Goal: Obtain resource: Download file/media

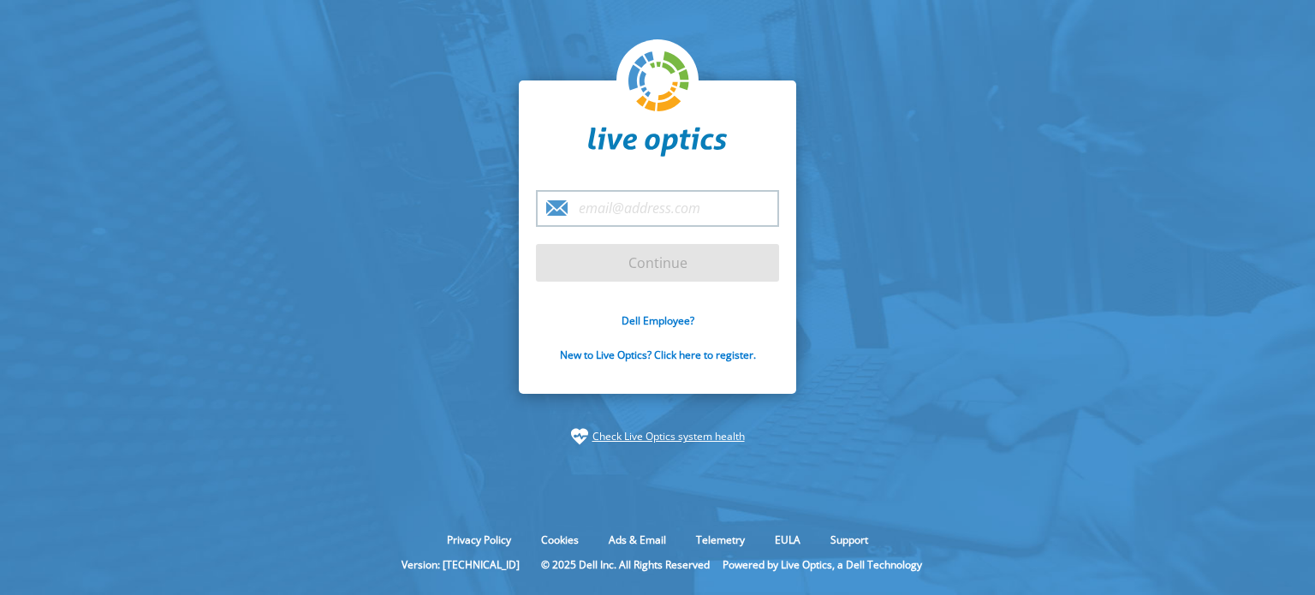
drag, startPoint x: 0, startPoint y: 0, endPoint x: 663, endPoint y: 203, distance: 693.2
click at [663, 203] on input "email" at bounding box center [657, 208] width 243 height 37
type input "[EMAIL_ADDRESS][DOMAIN_NAME]"
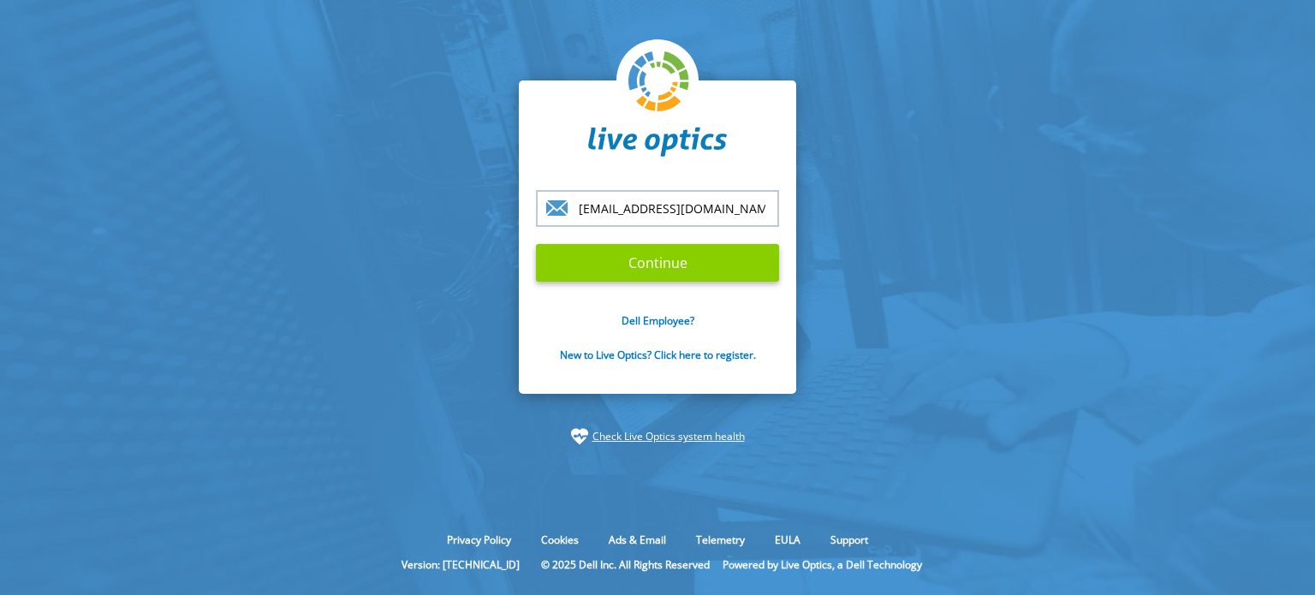
click at [641, 259] on input "Continue" at bounding box center [657, 263] width 243 height 38
click at [1117, 127] on section "espencer@utsystem.edu Continue Dell Employee? New to Live Optics? Click here to…" at bounding box center [657, 263] width 1315 height 526
click at [647, 259] on input "Continue" at bounding box center [657, 263] width 243 height 38
click at [591, 273] on input "Continue" at bounding box center [657, 263] width 243 height 38
click at [672, 208] on input "[EMAIL_ADDRESS][DOMAIN_NAME]" at bounding box center [657, 208] width 243 height 37
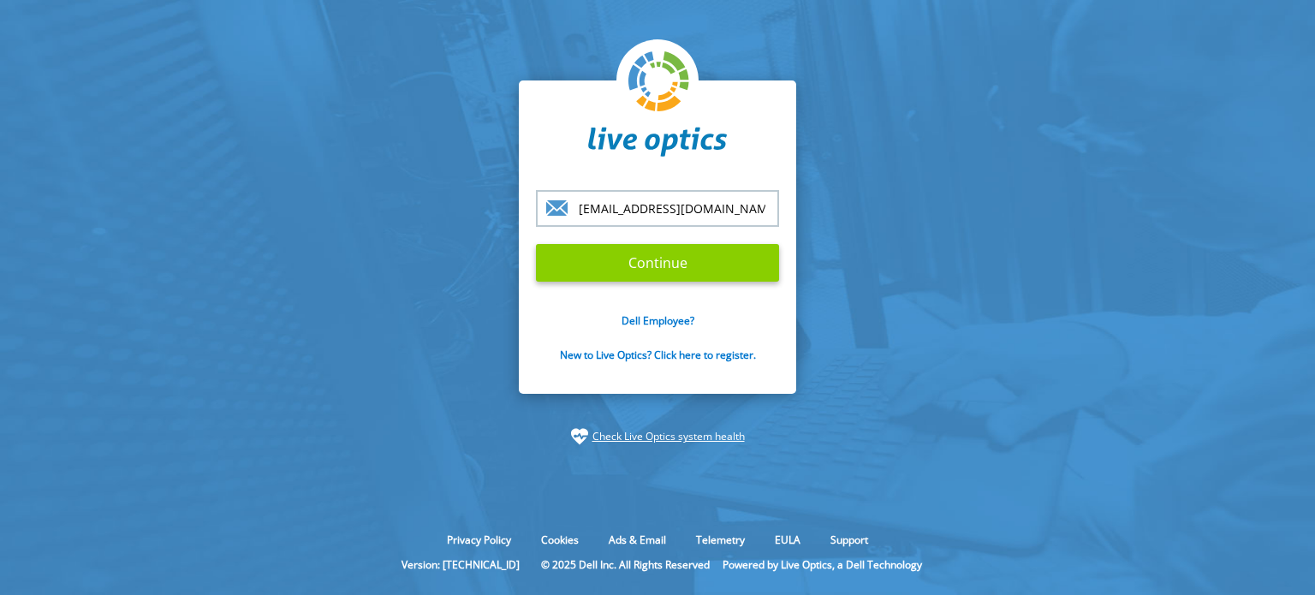
click at [617, 256] on input "Continue" at bounding box center [657, 263] width 243 height 38
click at [599, 258] on input "Continue" at bounding box center [657, 263] width 243 height 38
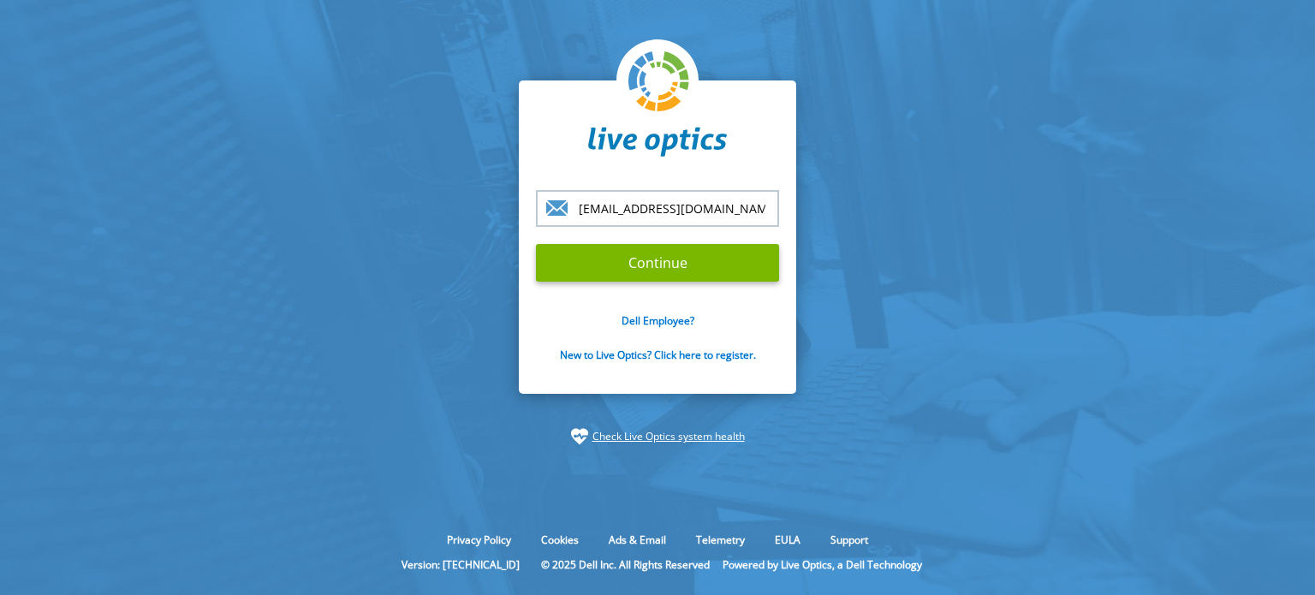
click at [723, 206] on input "[EMAIL_ADDRESS][DOMAIN_NAME]" at bounding box center [657, 208] width 243 height 37
click at [536, 244] on input "Continue" at bounding box center [657, 263] width 243 height 38
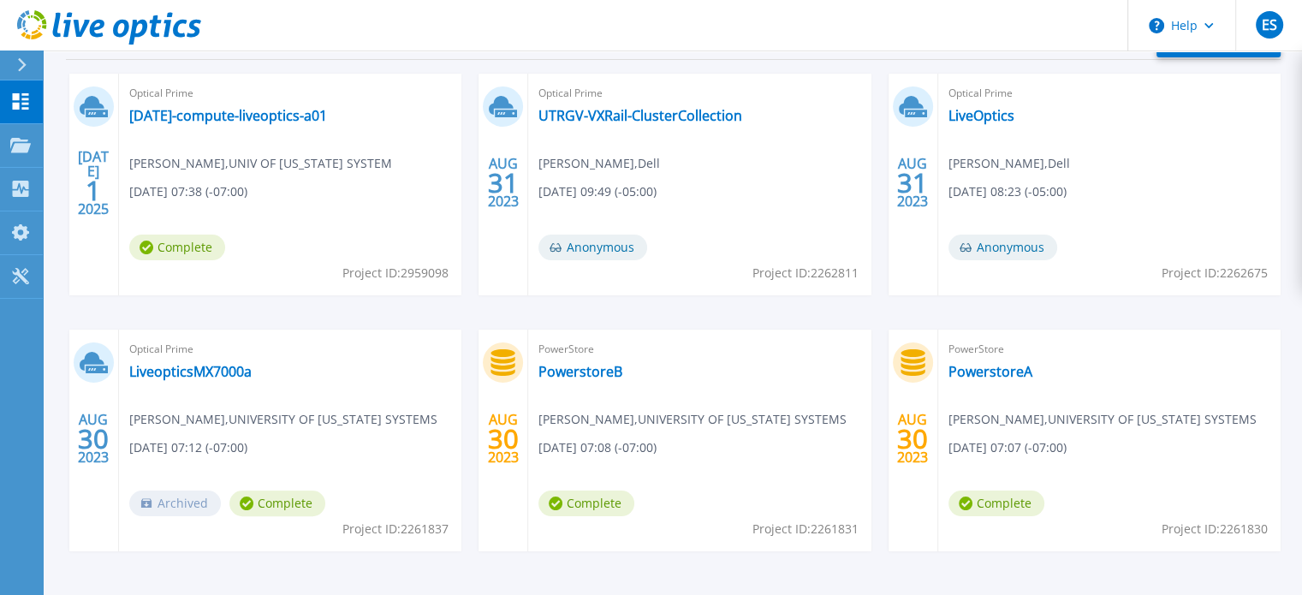
scroll to position [300, 0]
click at [261, 109] on link "[DATE]-compute-liveoptics-a01" at bounding box center [228, 113] width 198 height 17
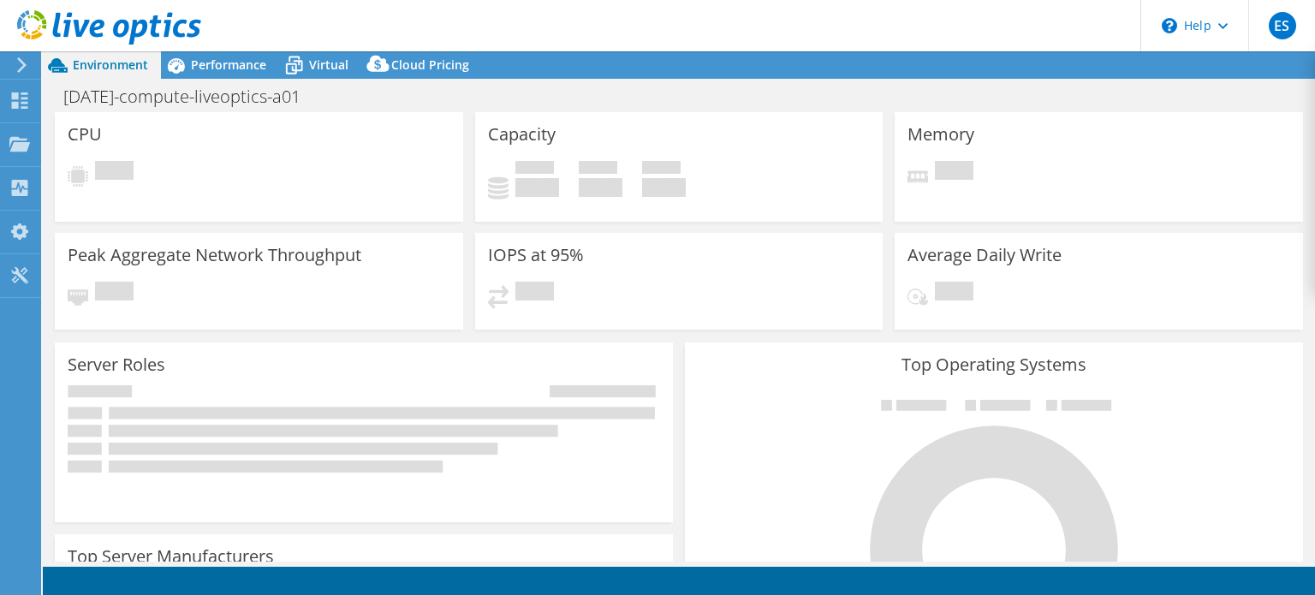
select select "USWest"
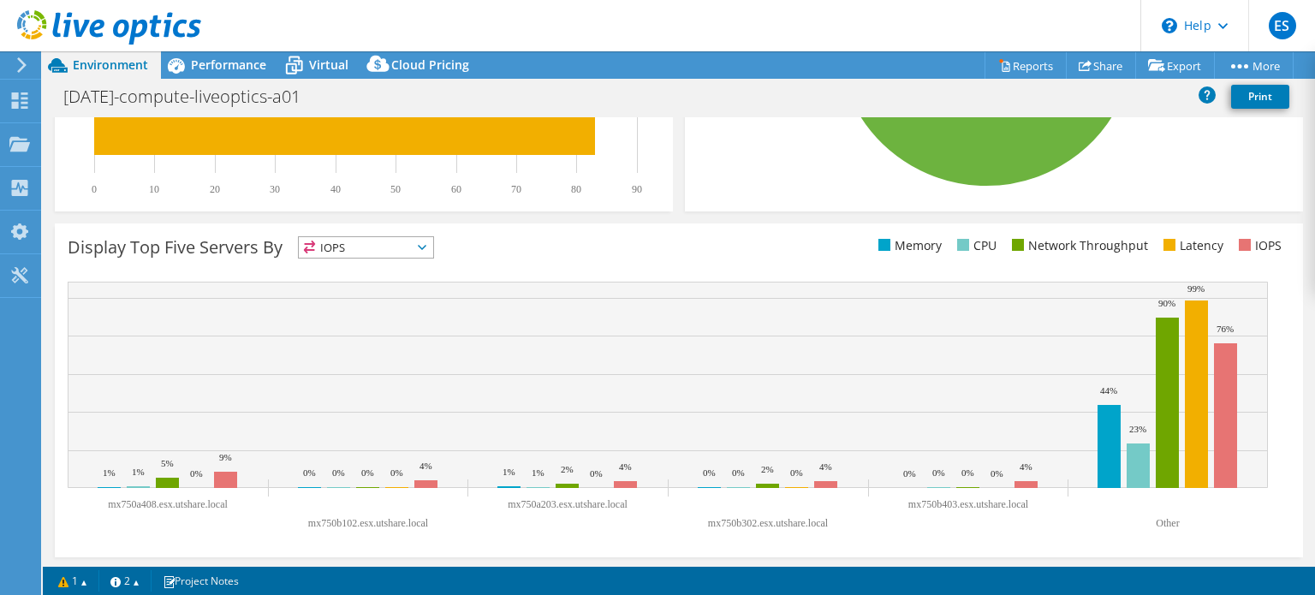
scroll to position [593, 0]
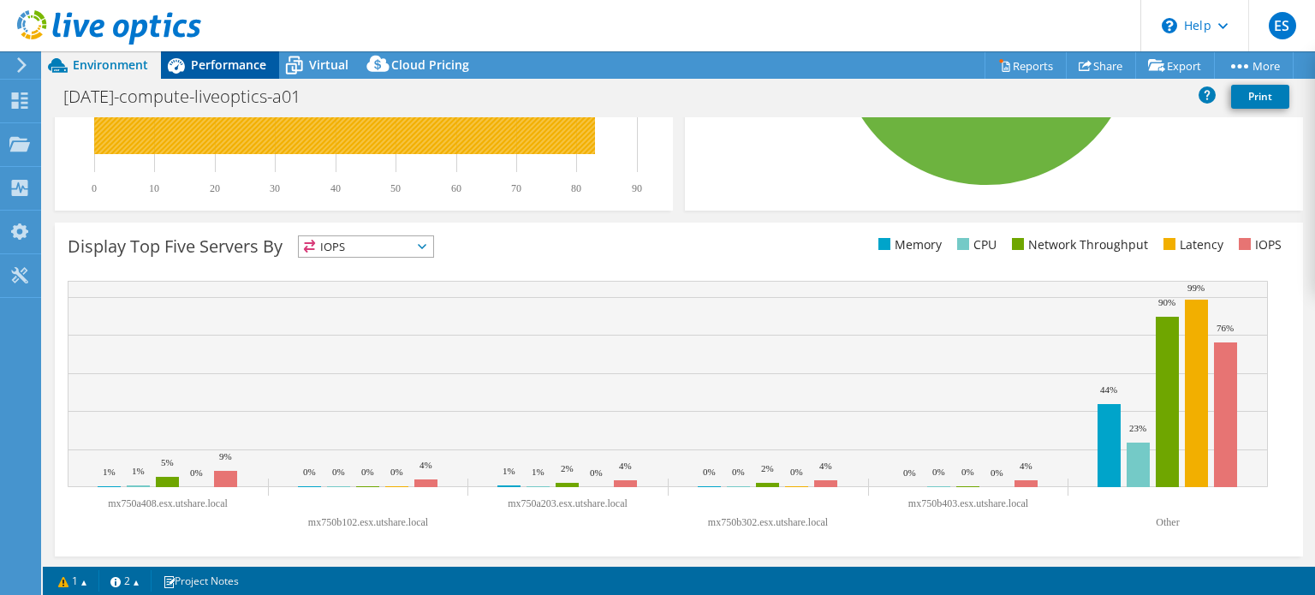
click at [212, 61] on span "Performance" at bounding box center [228, 65] width 75 height 16
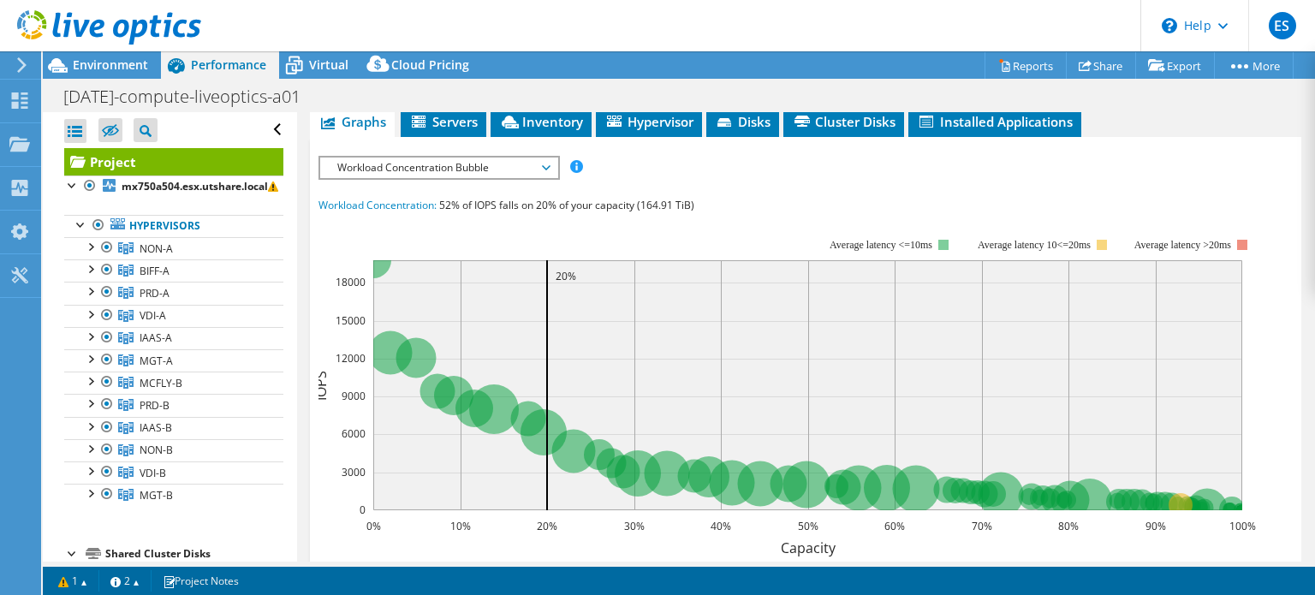
scroll to position [340, 0]
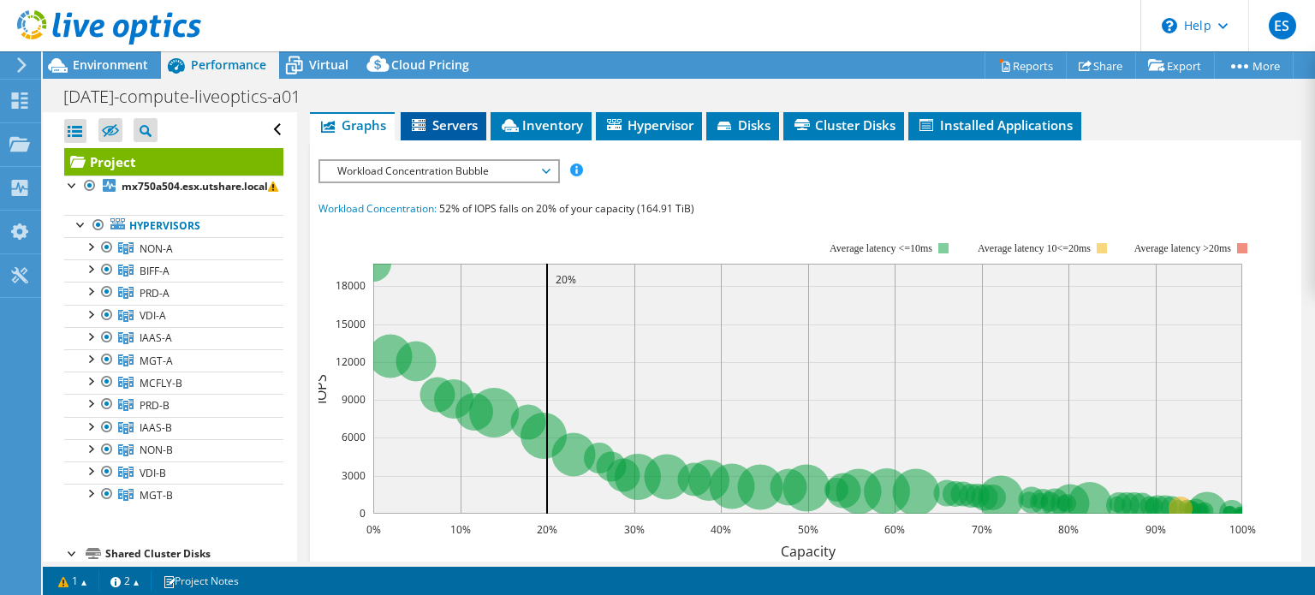
click at [435, 134] on span "Servers" at bounding box center [443, 124] width 69 height 17
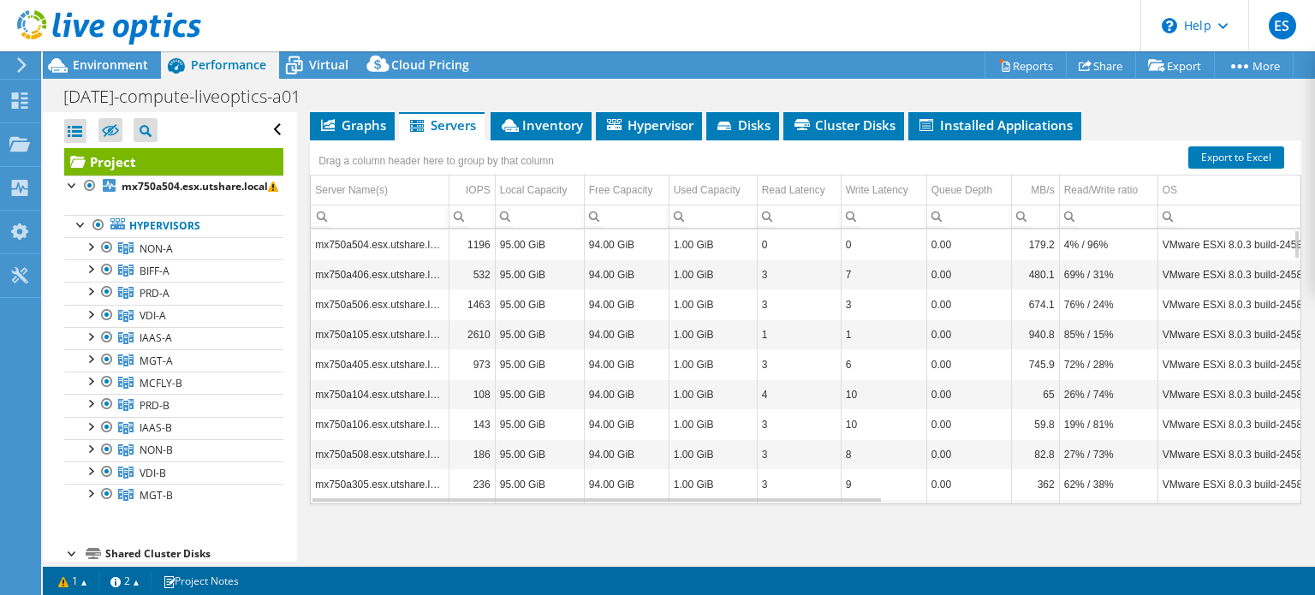
click at [434, 134] on span "Servers" at bounding box center [442, 124] width 69 height 17
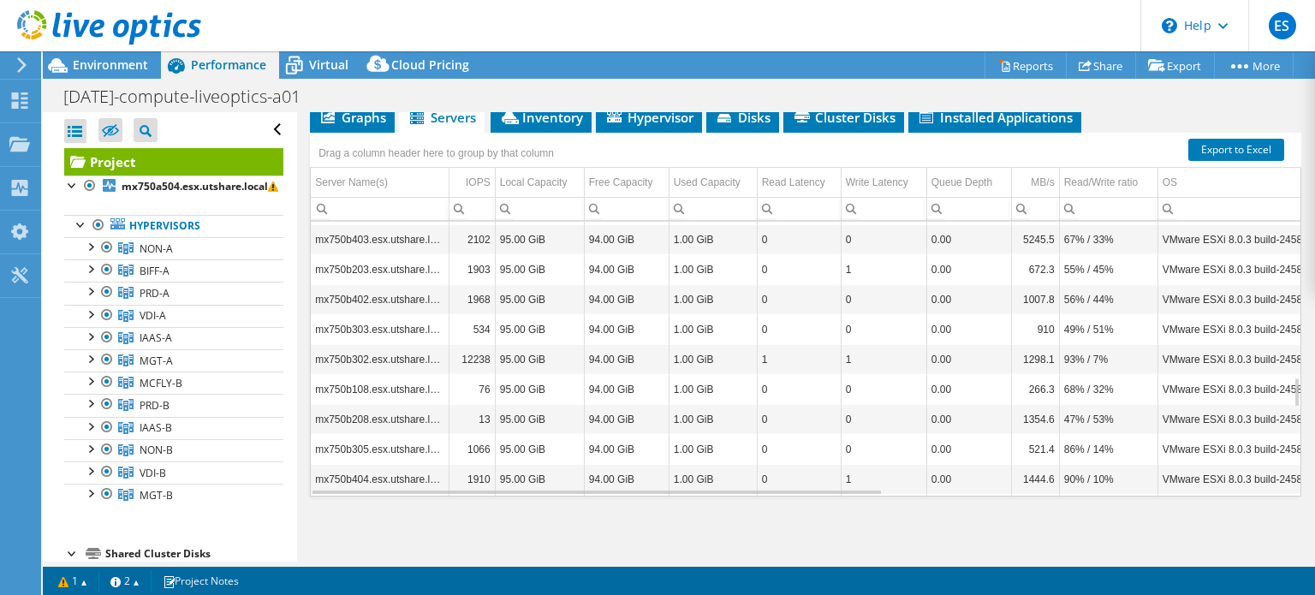
scroll to position [365, 0]
click at [554, 126] on span "Inventory" at bounding box center [541, 117] width 84 height 17
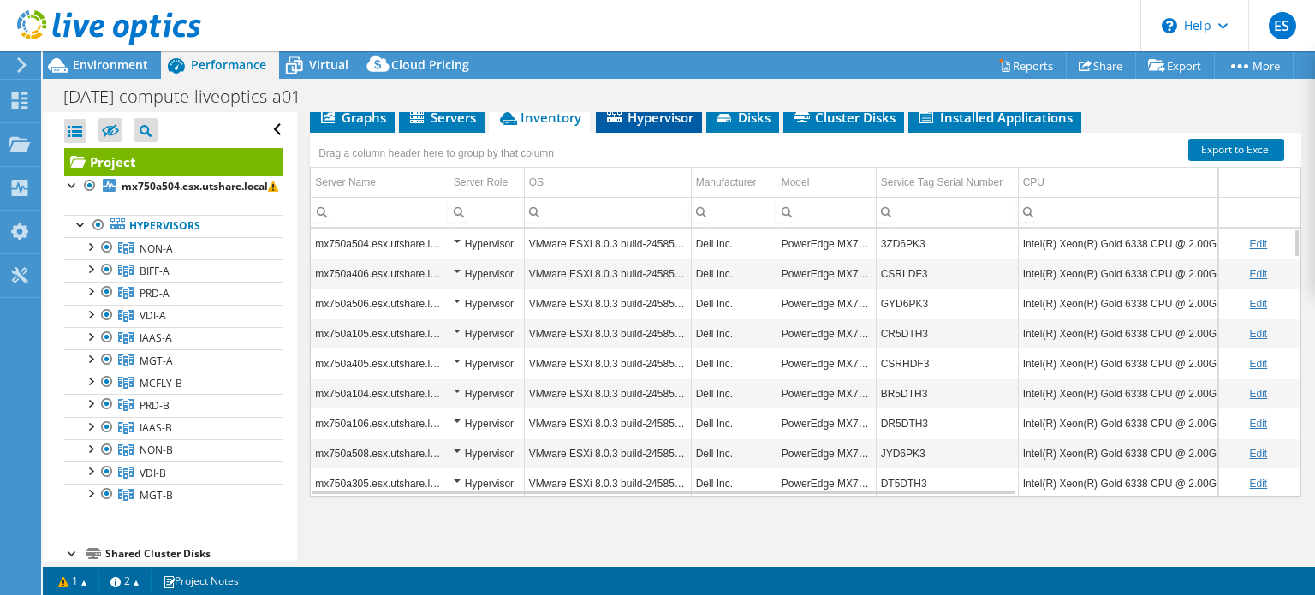
click at [641, 126] on span "Hypervisor" at bounding box center [649, 117] width 89 height 17
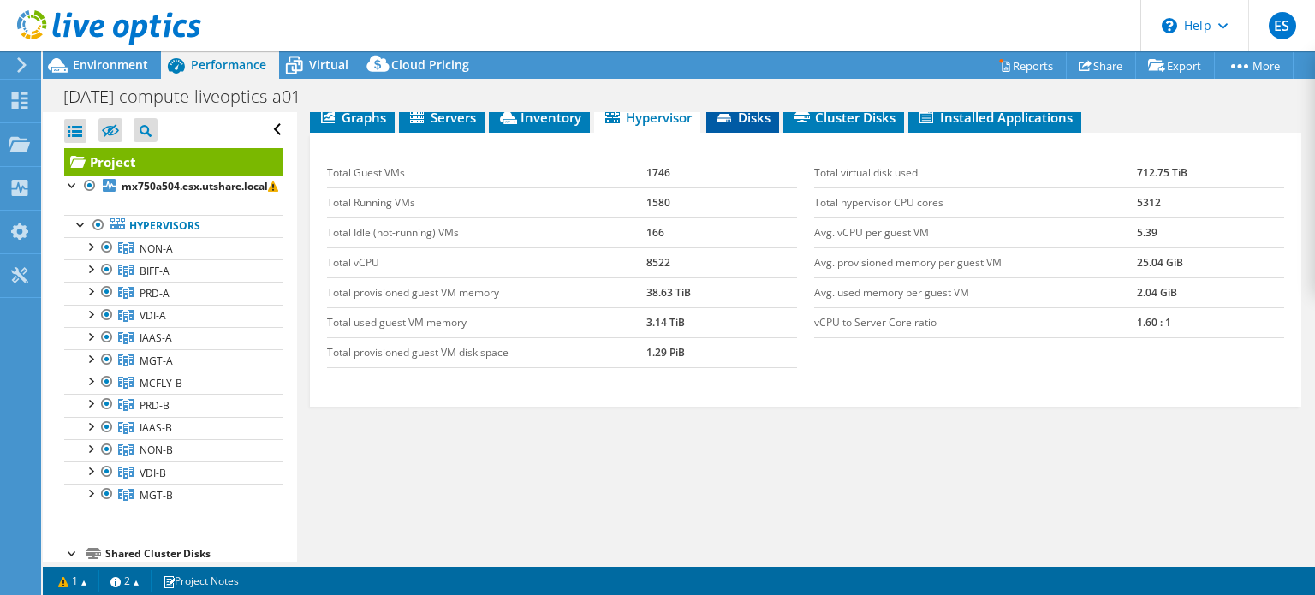
click at [740, 133] on li "Disks" at bounding box center [742, 118] width 73 height 29
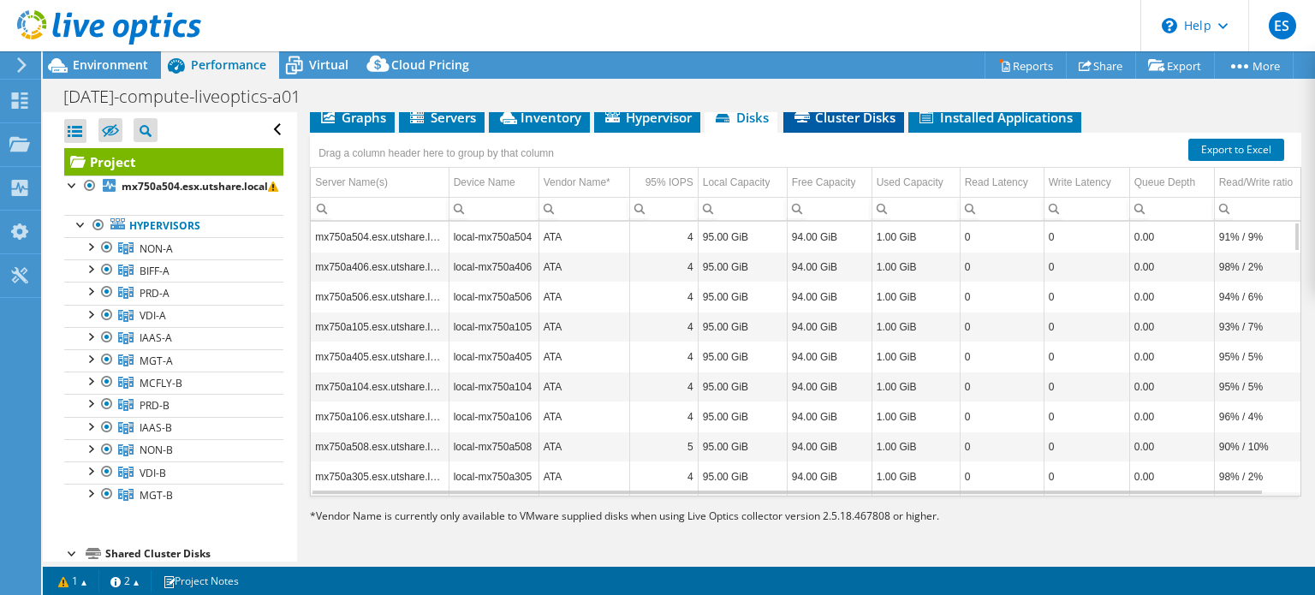
click at [840, 126] on span "Cluster Disks" at bounding box center [844, 117] width 104 height 17
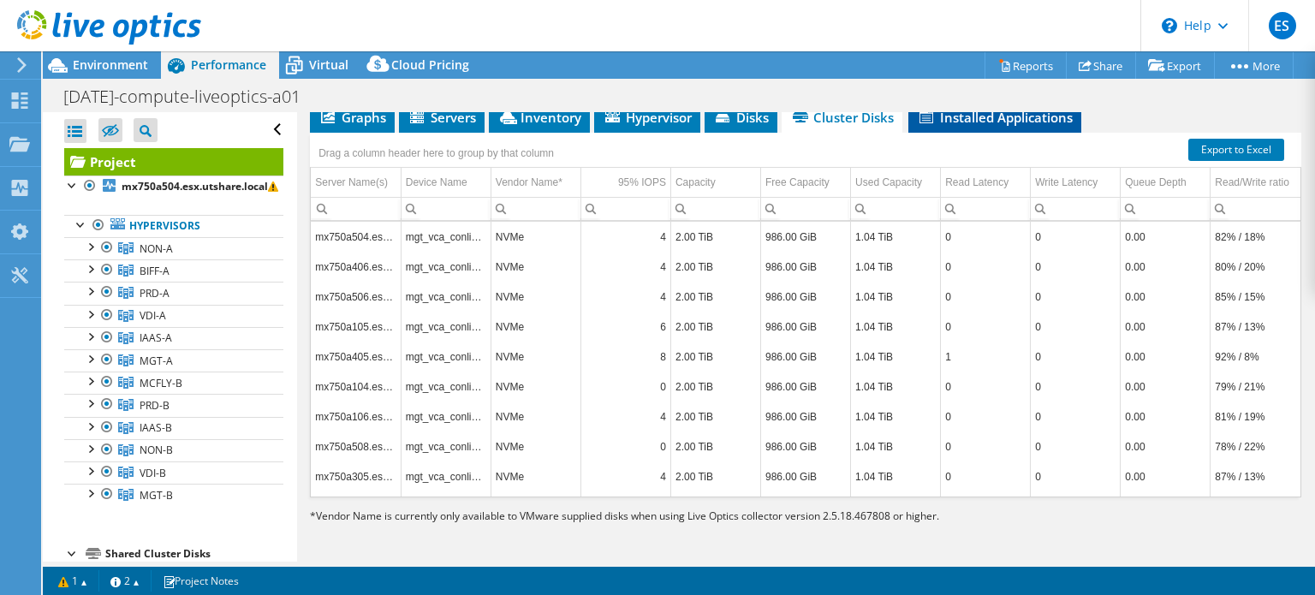
click at [969, 126] on span "Installed Applications" at bounding box center [995, 117] width 156 height 17
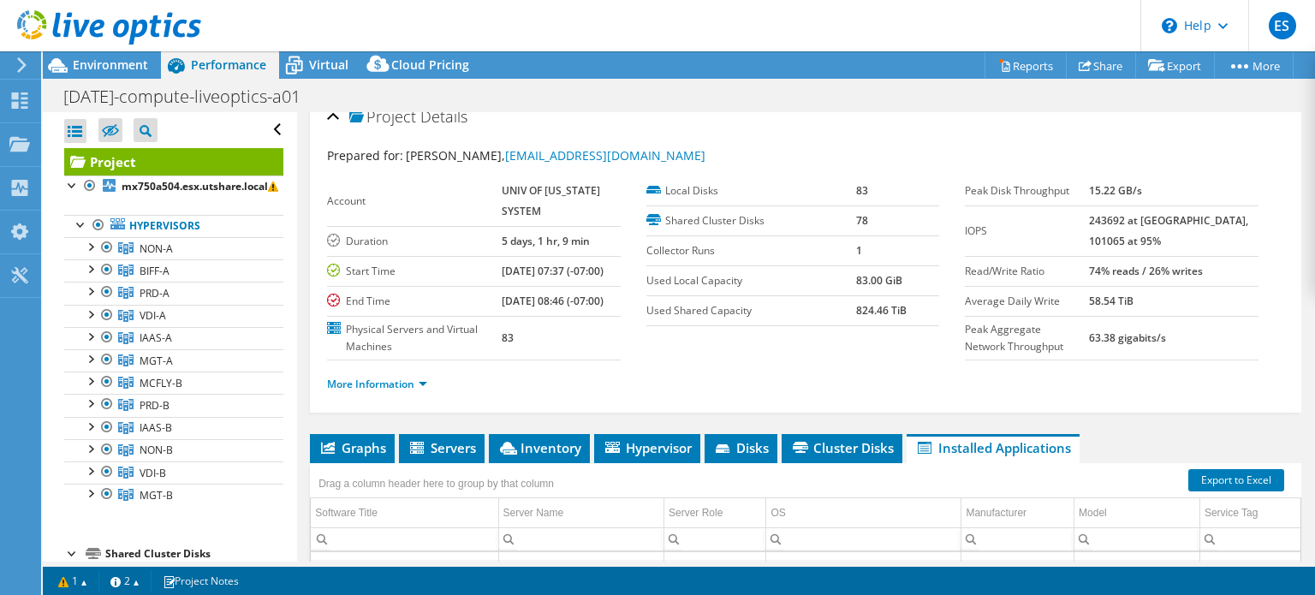
scroll to position [0, 0]
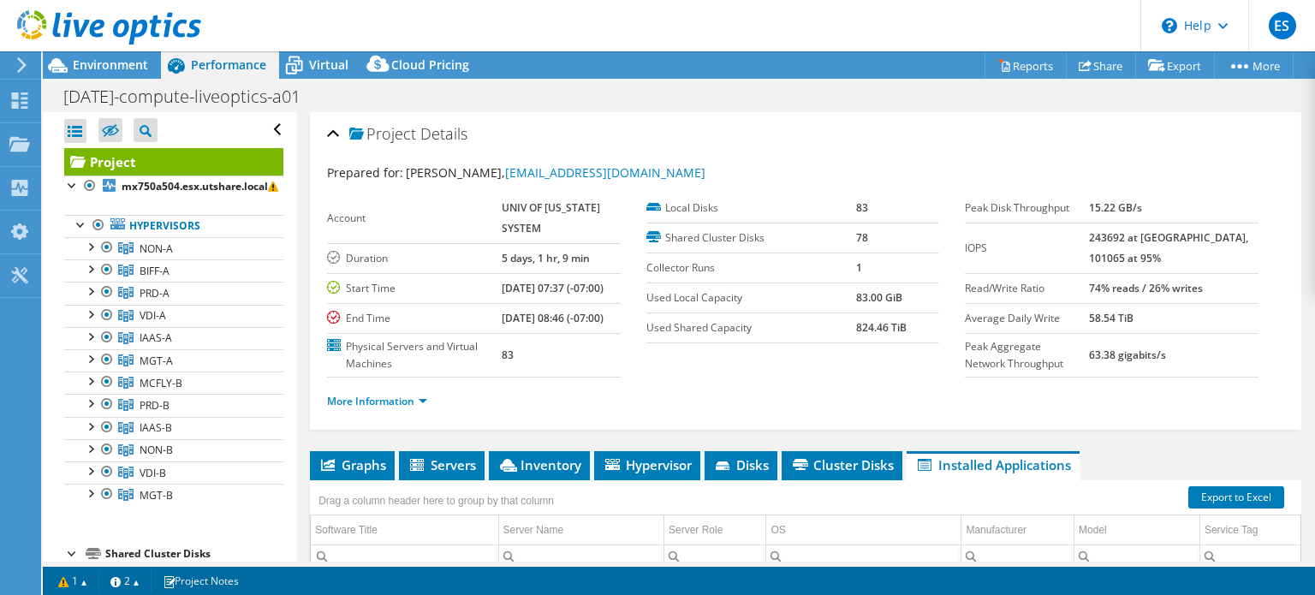
click at [756, 376] on section "Account UNIV OF [US_STATE] SYSTEM Duration 5 days, 1 hr, 9 min Start Time [DATE…" at bounding box center [646, 286] width 638 height 184
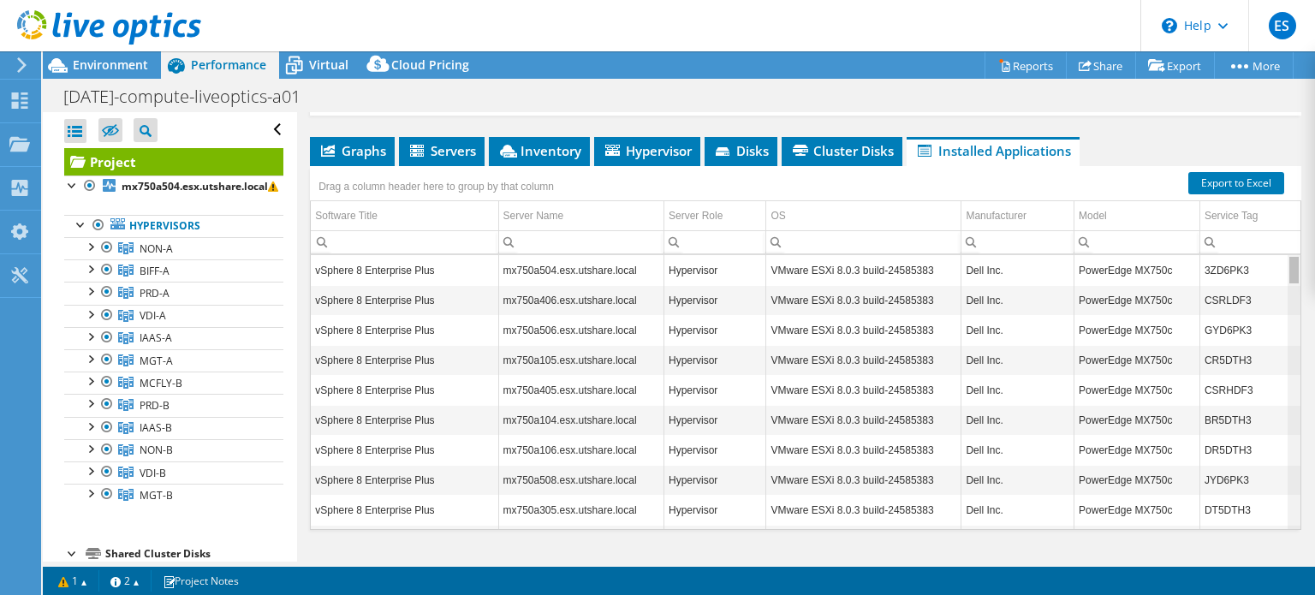
drag, startPoint x: 1286, startPoint y: 523, endPoint x: 1296, endPoint y: 244, distance: 279.3
click at [1296, 244] on body "ES End User [PERSON_NAME] [EMAIL_ADDRESS][DOMAIN_NAME] UNIV OF [US_STATE] SYSTE…" at bounding box center [657, 297] width 1315 height 595
click at [858, 159] on span "Cluster Disks" at bounding box center [842, 150] width 104 height 17
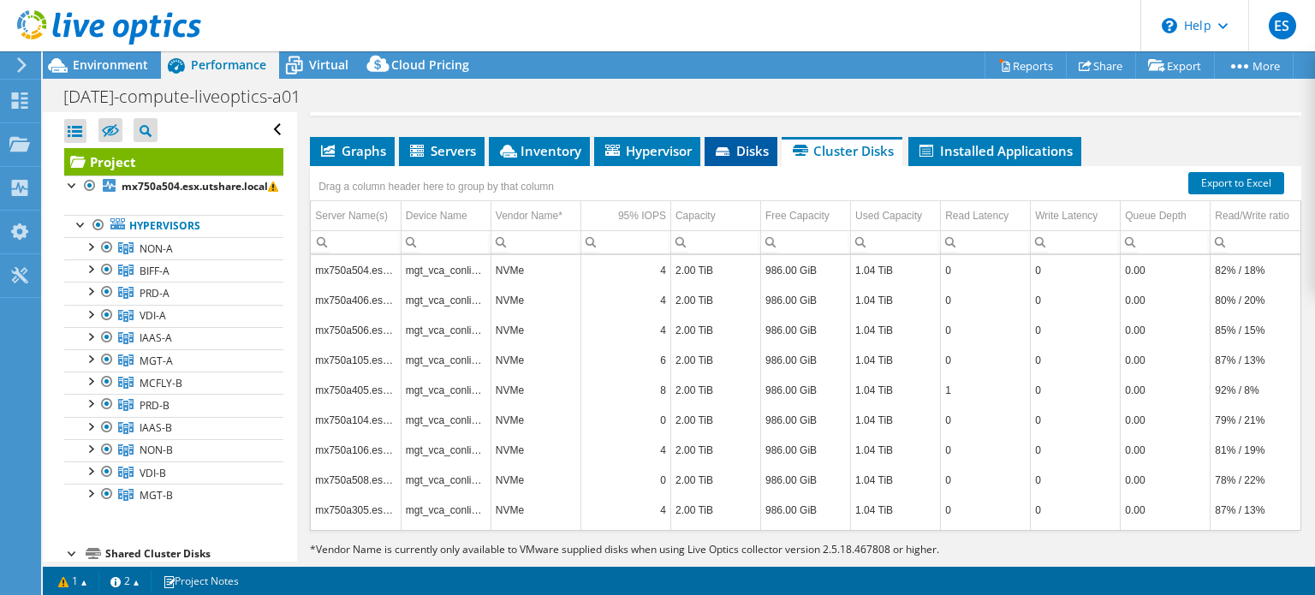
click at [745, 159] on span "Disks" at bounding box center [741, 150] width 56 height 17
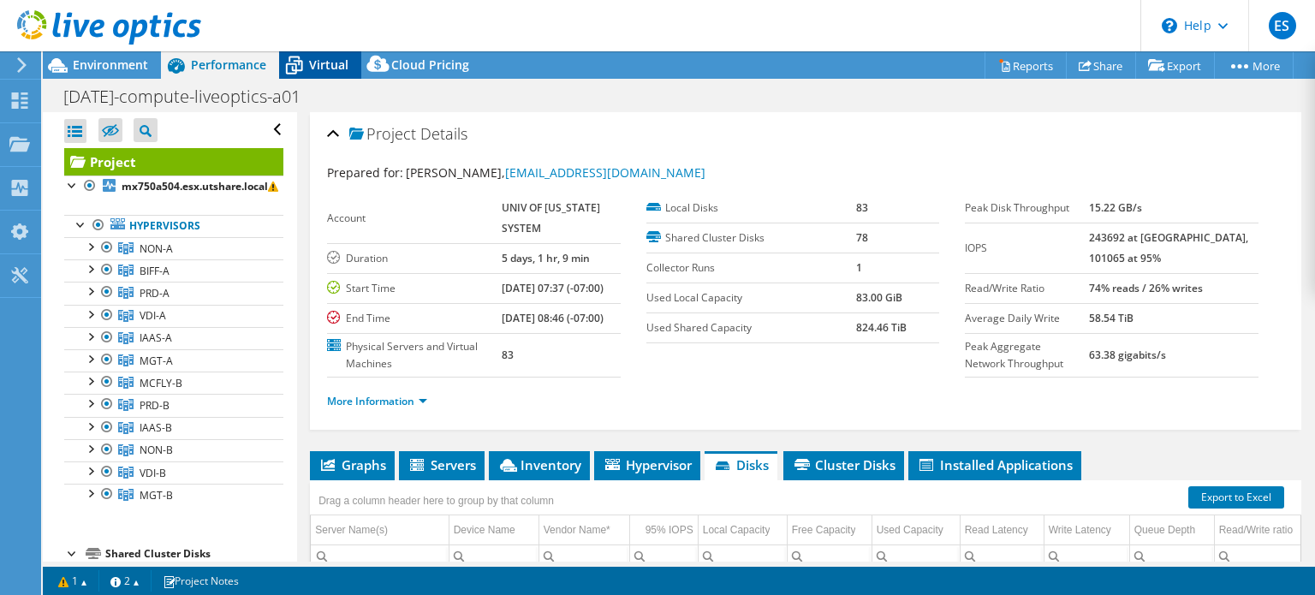
click at [322, 71] on span "Virtual" at bounding box center [328, 65] width 39 height 16
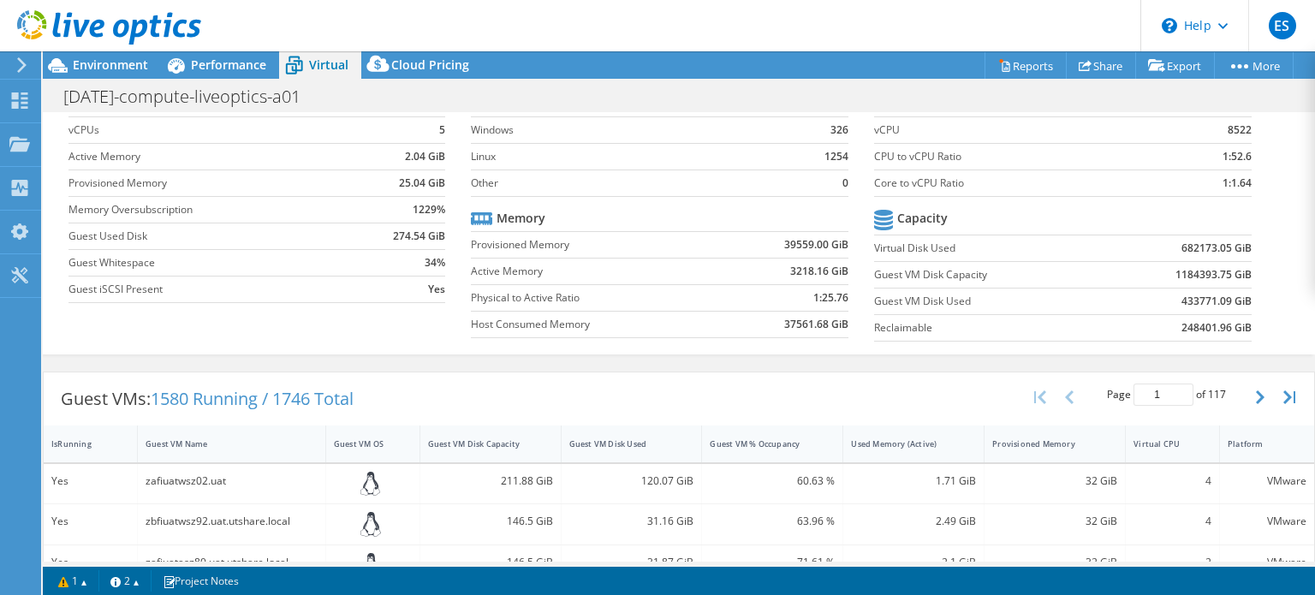
scroll to position [176, 0]
click at [431, 60] on span "Cloud Pricing" at bounding box center [430, 65] width 78 height 16
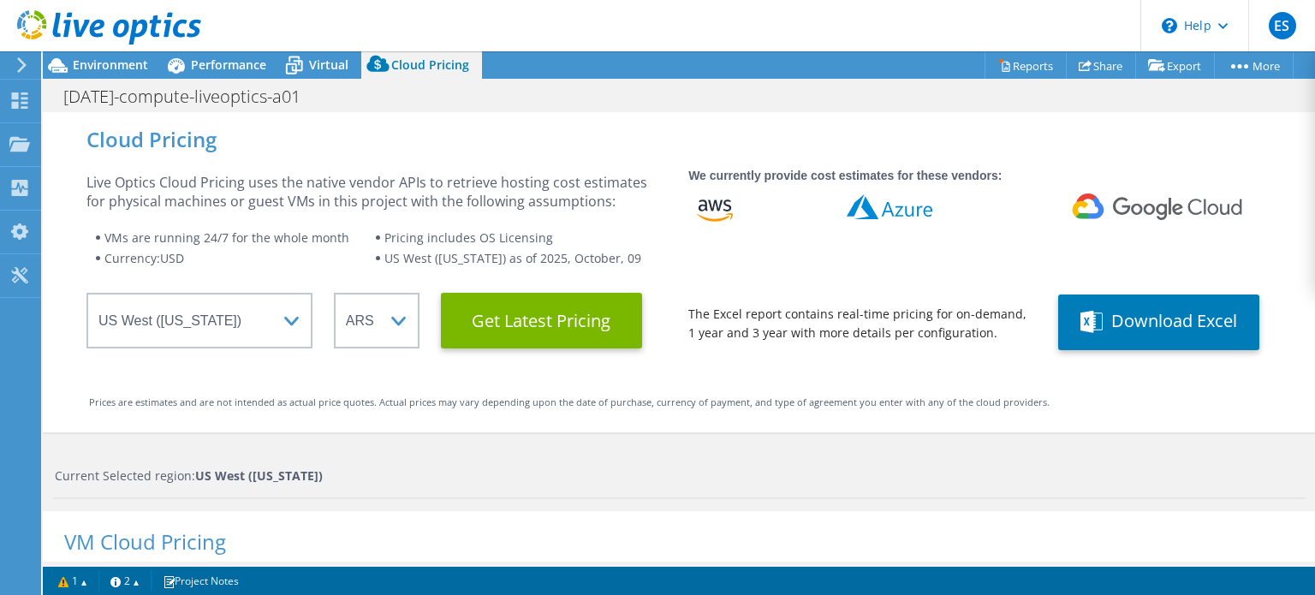
scroll to position [0, 0]
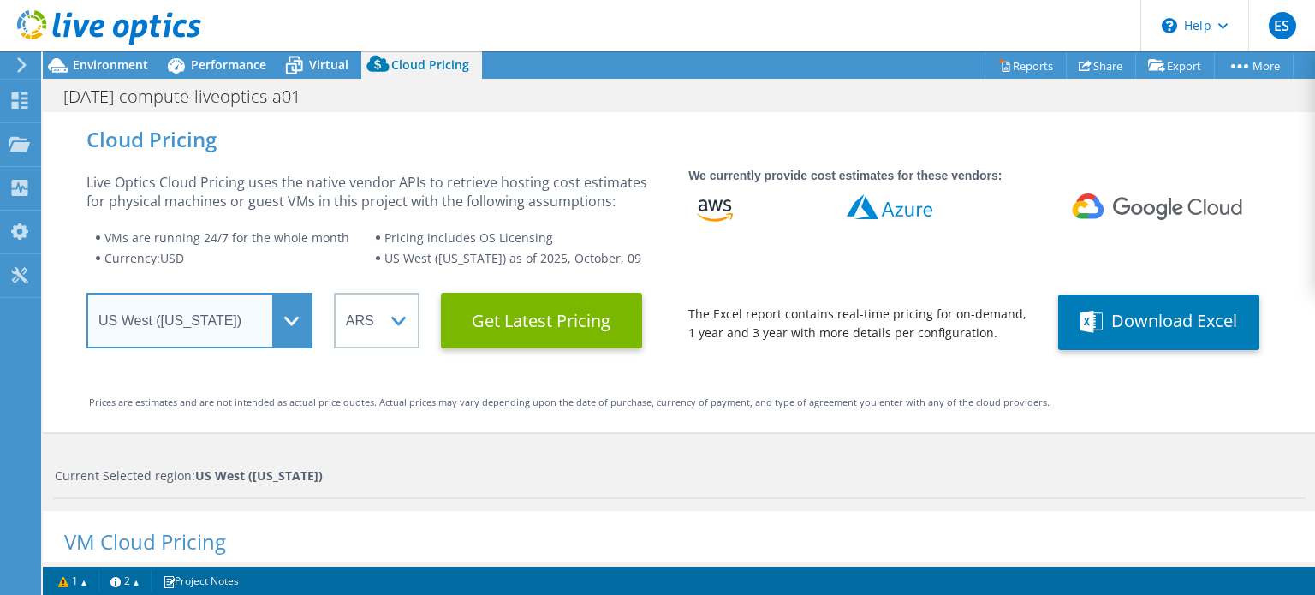
click at [283, 325] on select "Select a Region [GEOGRAPHIC_DATA] ([GEOGRAPHIC_DATA]) [GEOGRAPHIC_DATA] ([GEOGR…" at bounding box center [199, 321] width 226 height 56
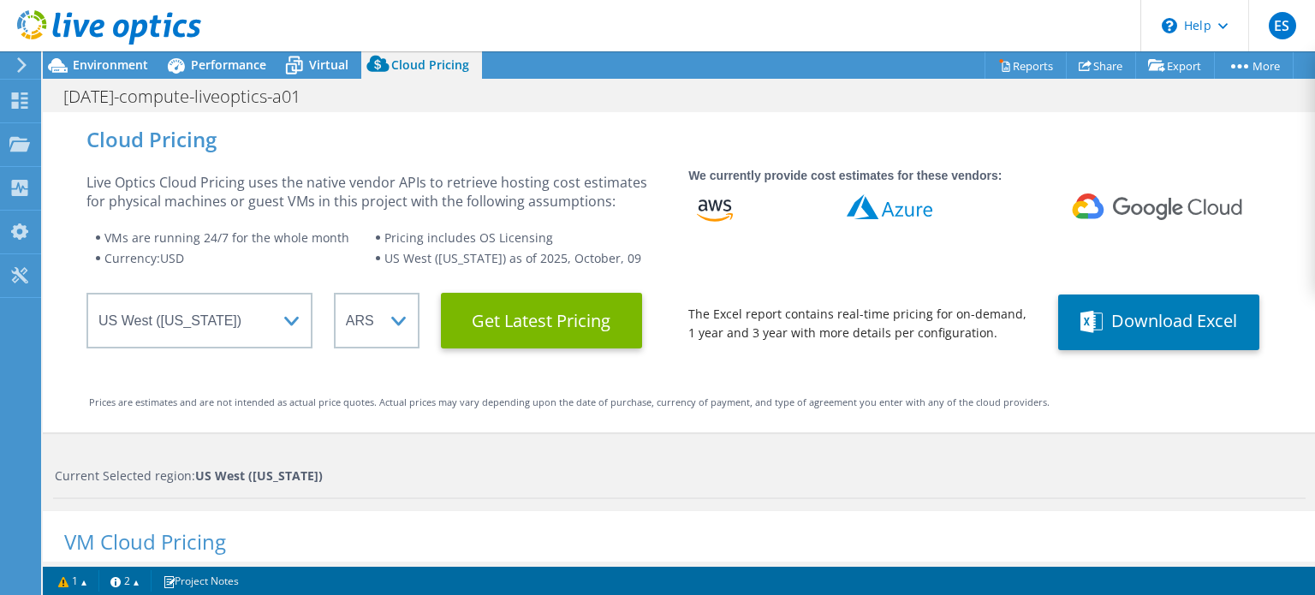
click at [296, 417] on div "Cloud Pricing Live Optics Cloud Pricing uses the native vendor APIs to retrieve…" at bounding box center [679, 272] width 1273 height 320
click at [88, 70] on span "Environment" at bounding box center [110, 65] width 75 height 16
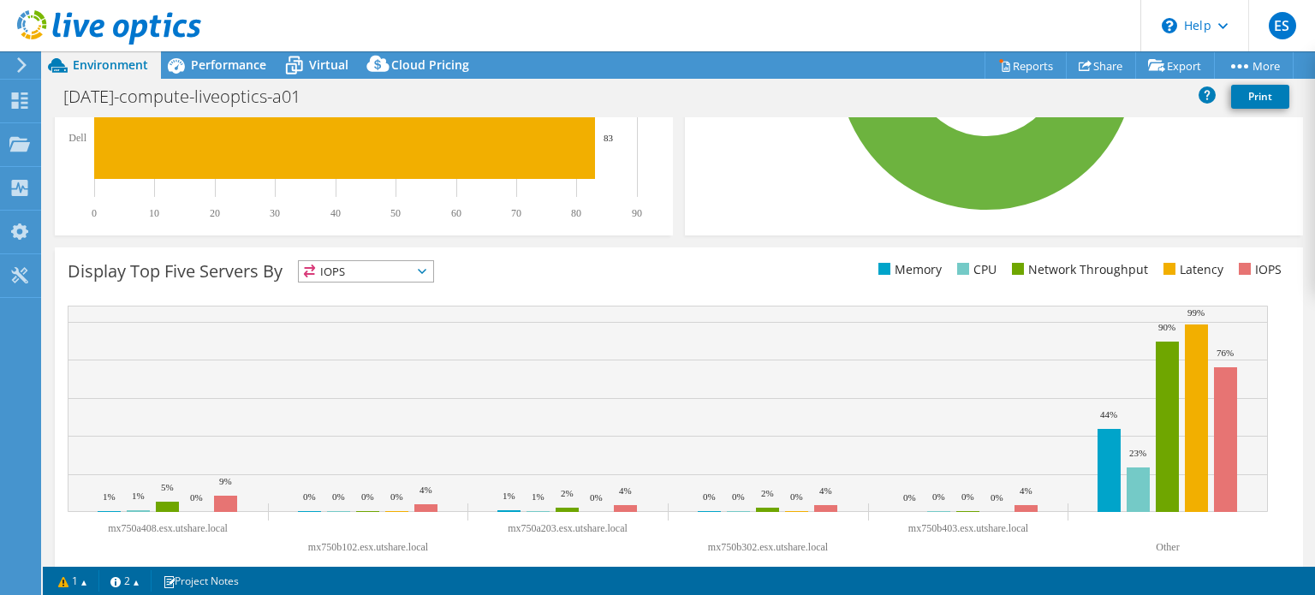
scroll to position [593, 0]
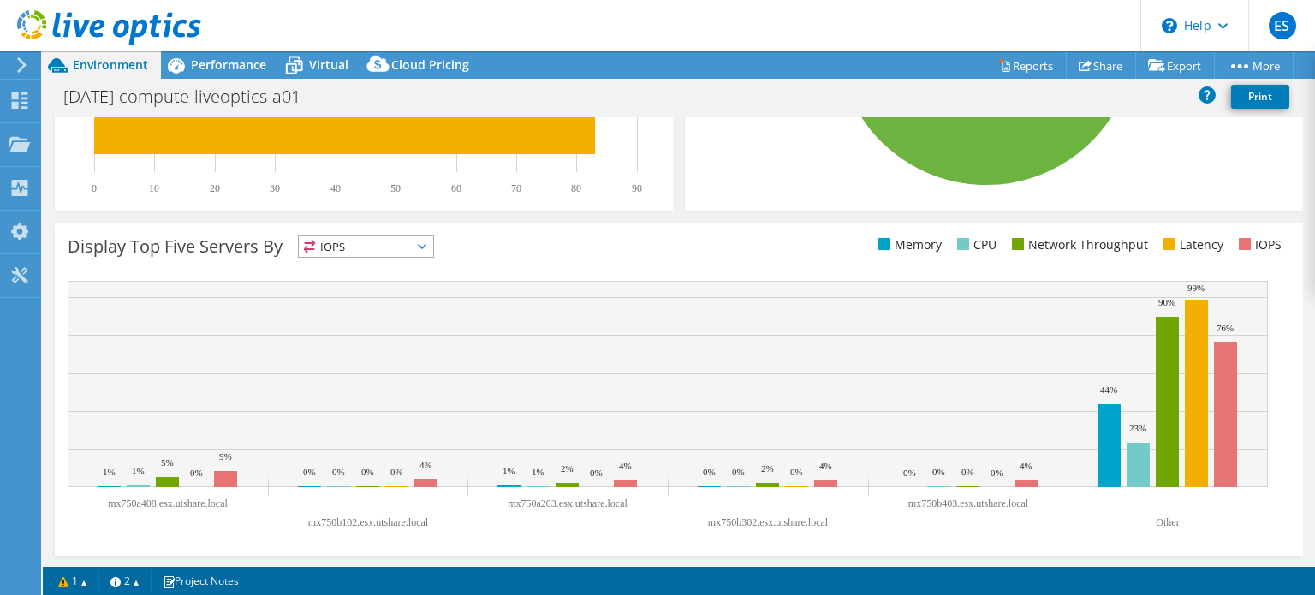
click at [376, 248] on span "IOPS" at bounding box center [366, 246] width 134 height 21
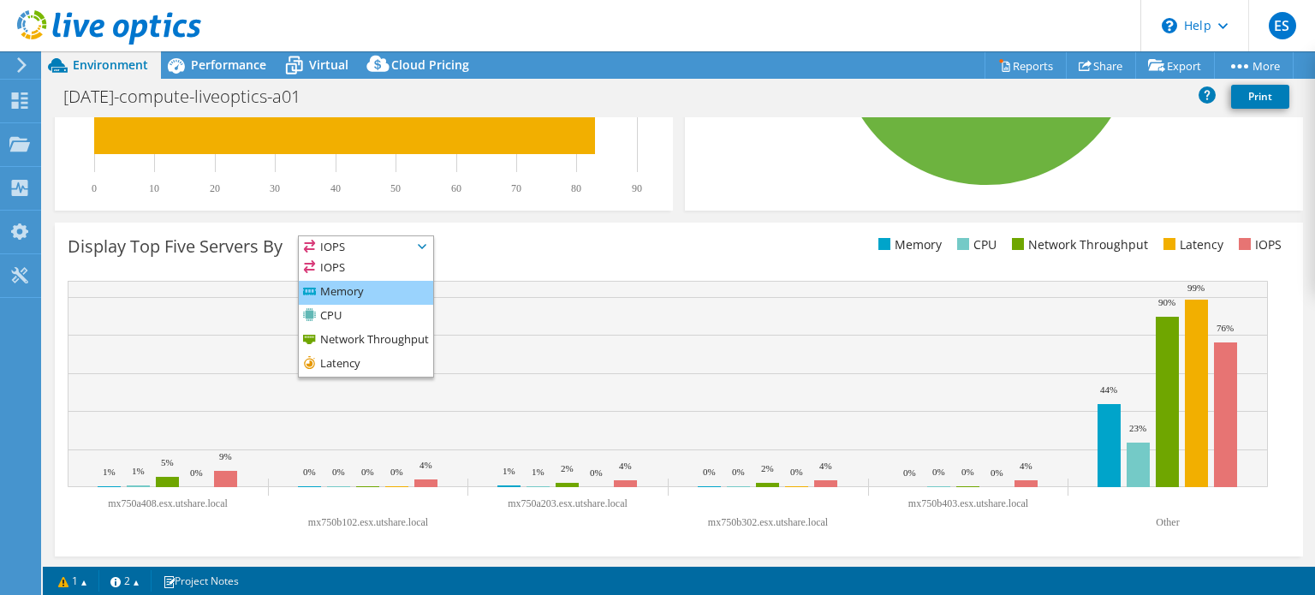
click at [343, 286] on li "Memory" at bounding box center [366, 293] width 134 height 24
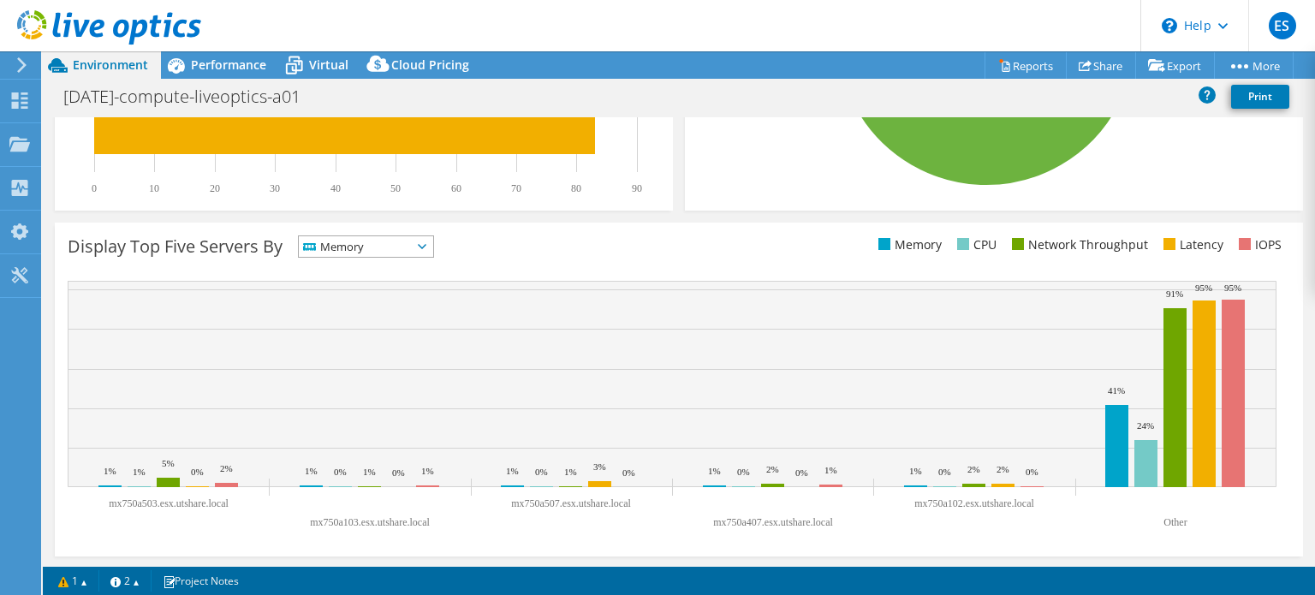
click at [373, 242] on span "Memory" at bounding box center [355, 246] width 113 height 21
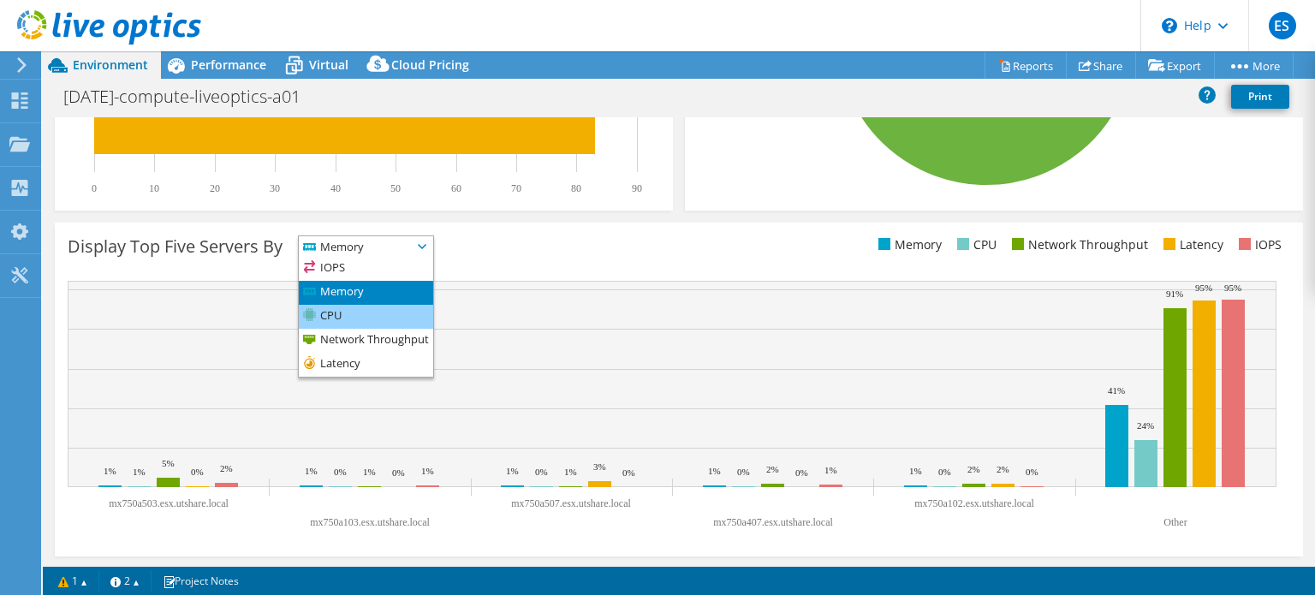
click at [346, 309] on li "CPU" at bounding box center [366, 317] width 134 height 24
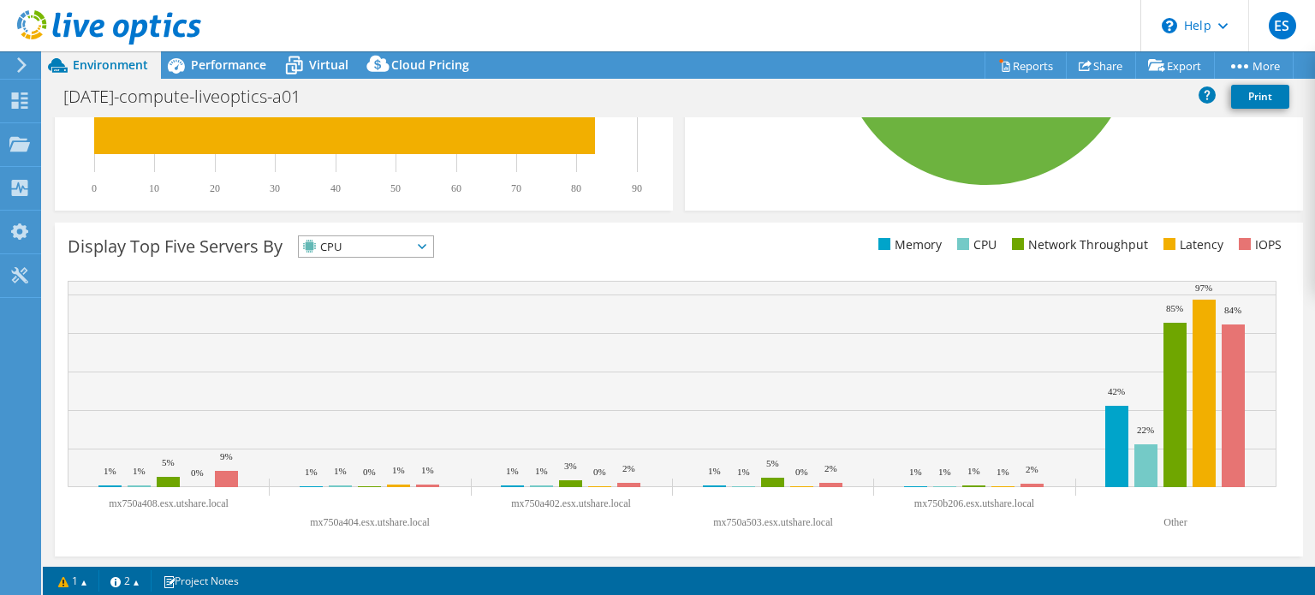
click at [351, 248] on span "CPU" at bounding box center [355, 246] width 113 height 21
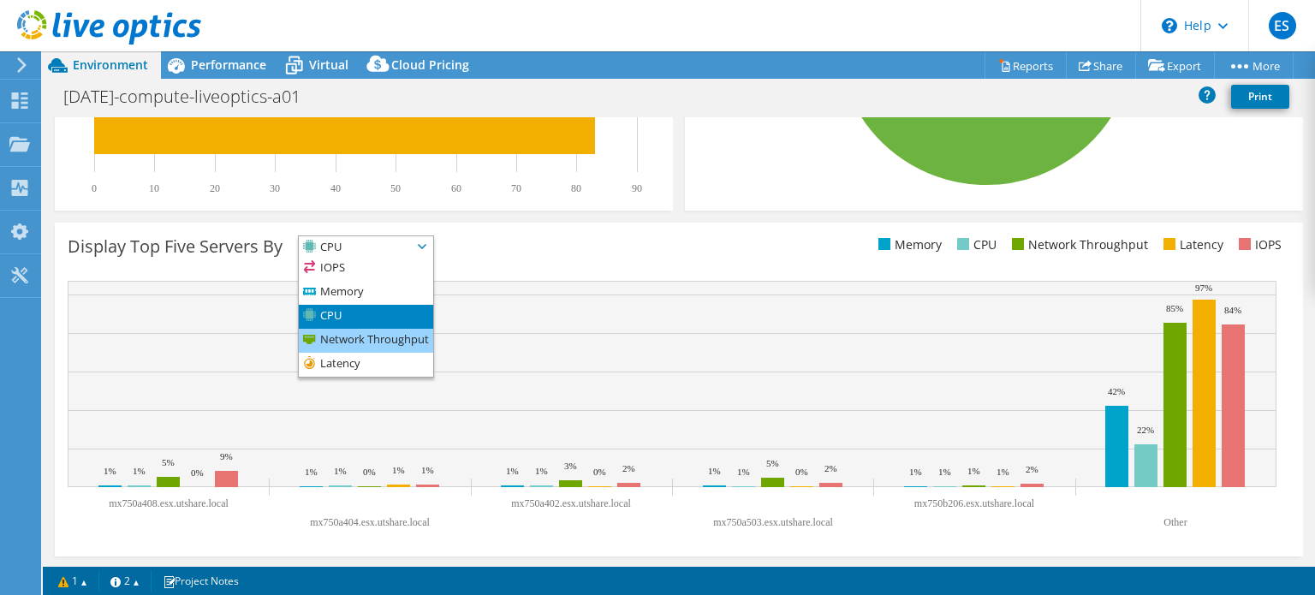
click at [349, 337] on li "Network Throughput" at bounding box center [366, 341] width 134 height 24
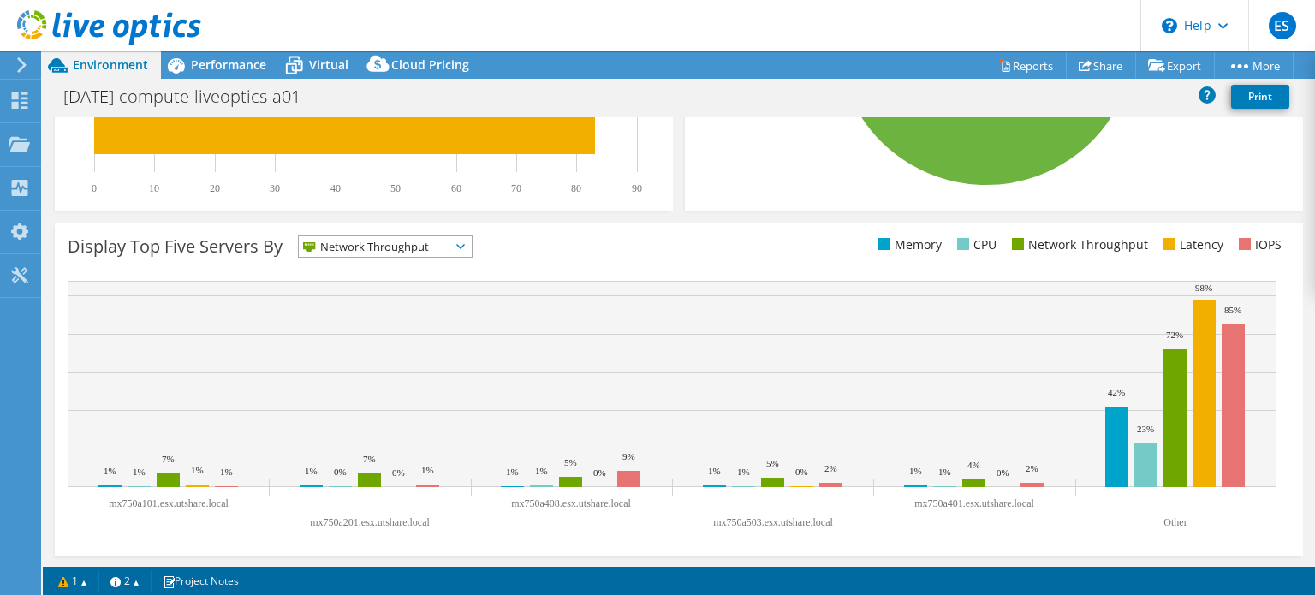
click at [377, 242] on span "Network Throughput" at bounding box center [375, 246] width 152 height 21
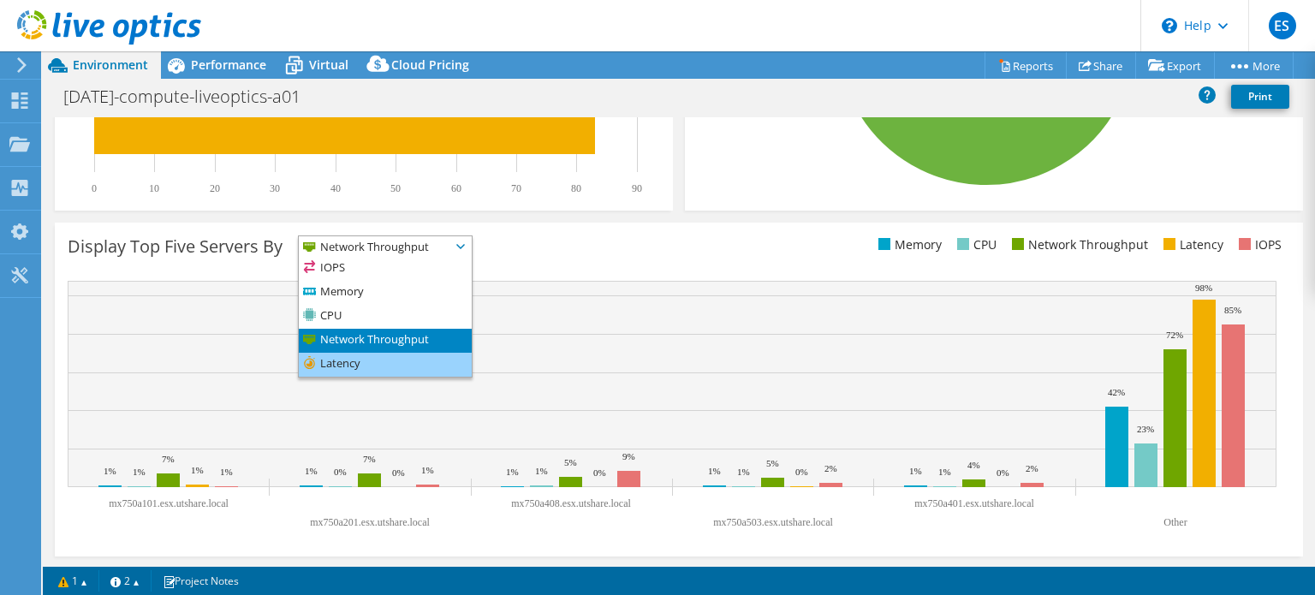
click at [343, 362] on li "Latency" at bounding box center [385, 365] width 173 height 24
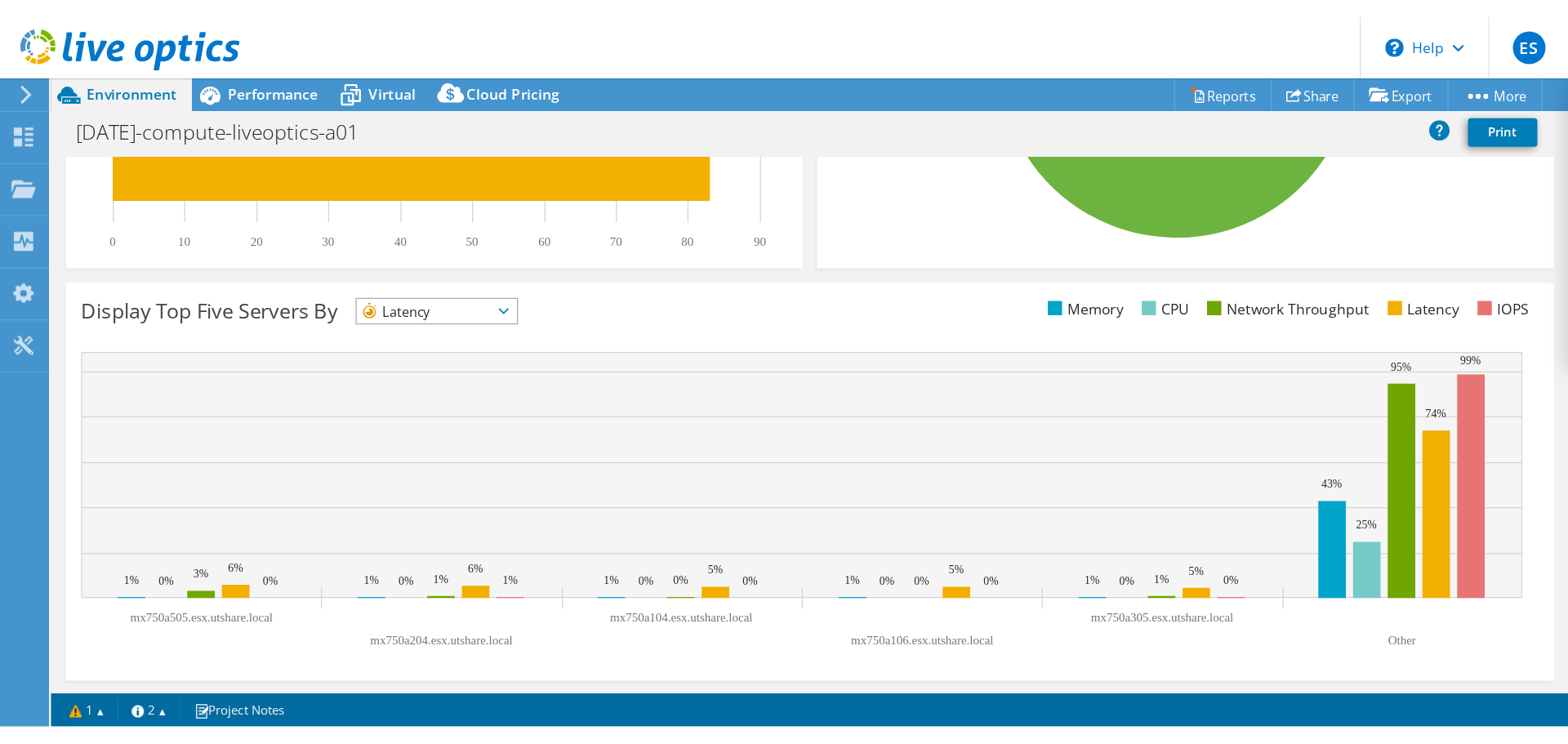
scroll to position [0, 0]
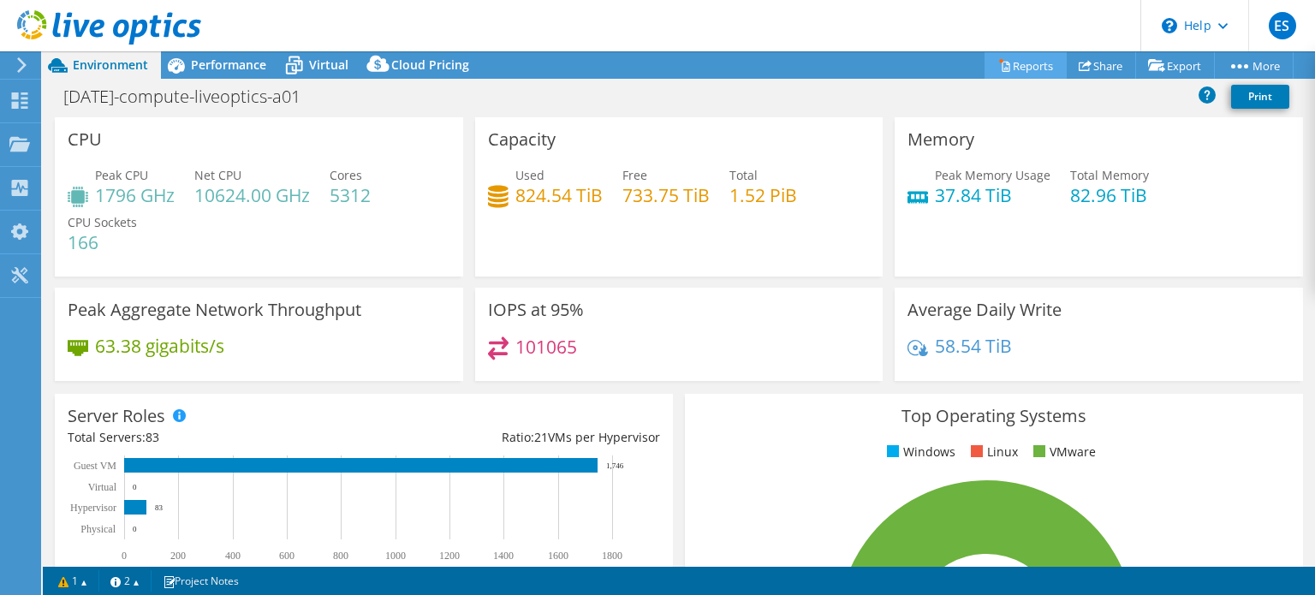
click at [1012, 65] on link "Reports" at bounding box center [1026, 65] width 82 height 27
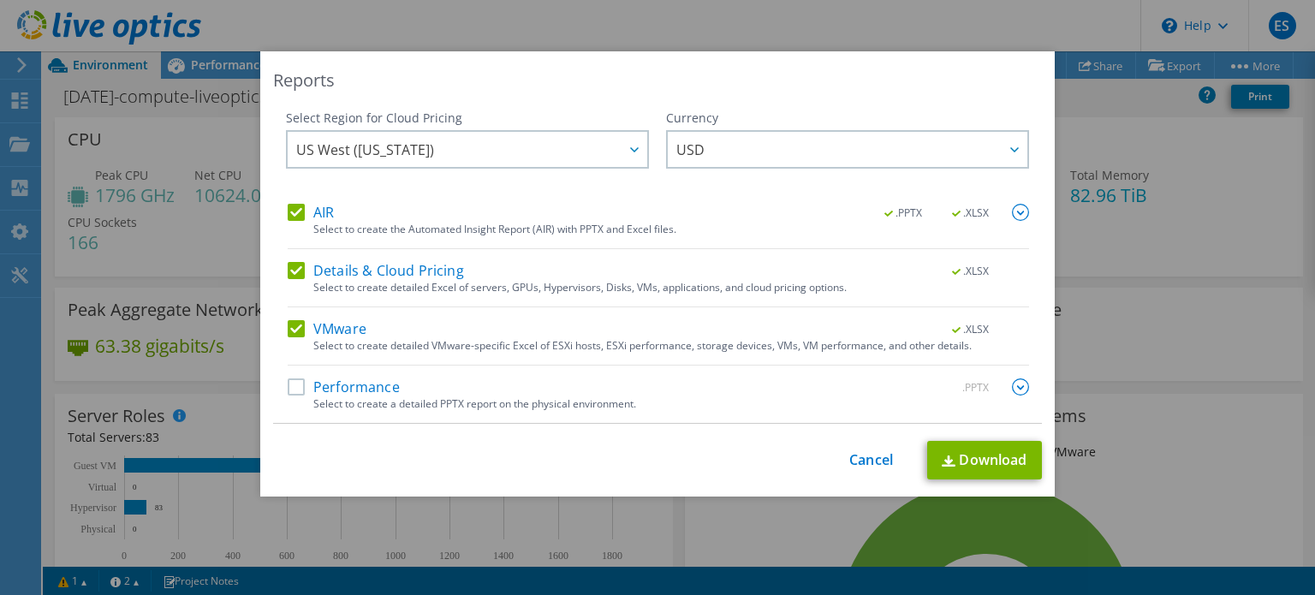
click at [292, 270] on label "Details & Cloud Pricing" at bounding box center [376, 270] width 176 height 17
click at [0, 0] on input "Details & Cloud Pricing" at bounding box center [0, 0] width 0 height 0
click at [289, 331] on label "VMware" at bounding box center [327, 328] width 79 height 17
click at [0, 0] on input "VMware" at bounding box center [0, 0] width 0 height 0
click at [289, 331] on label "VMware" at bounding box center [327, 328] width 79 height 17
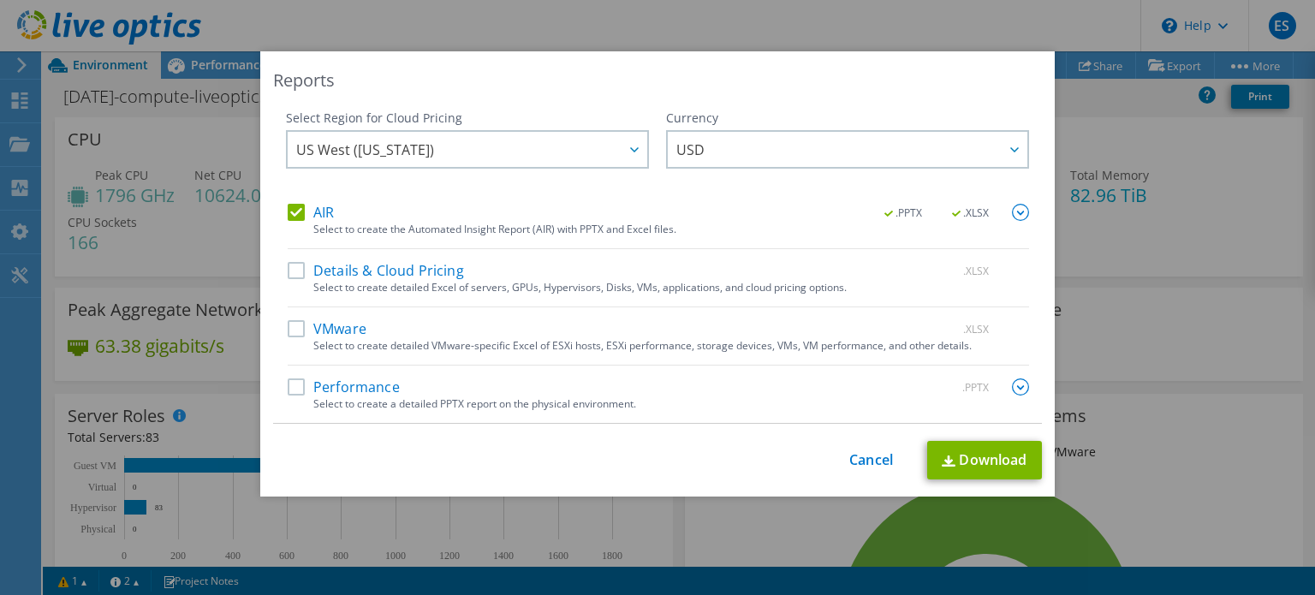
click at [0, 0] on input "VMware" at bounding box center [0, 0] width 0 height 0
click at [291, 325] on label "VMware" at bounding box center [327, 328] width 79 height 17
click at [0, 0] on input "VMware" at bounding box center [0, 0] width 0 height 0
click at [292, 328] on label "VMware" at bounding box center [327, 328] width 79 height 17
click at [0, 0] on input "VMware" at bounding box center [0, 0] width 0 height 0
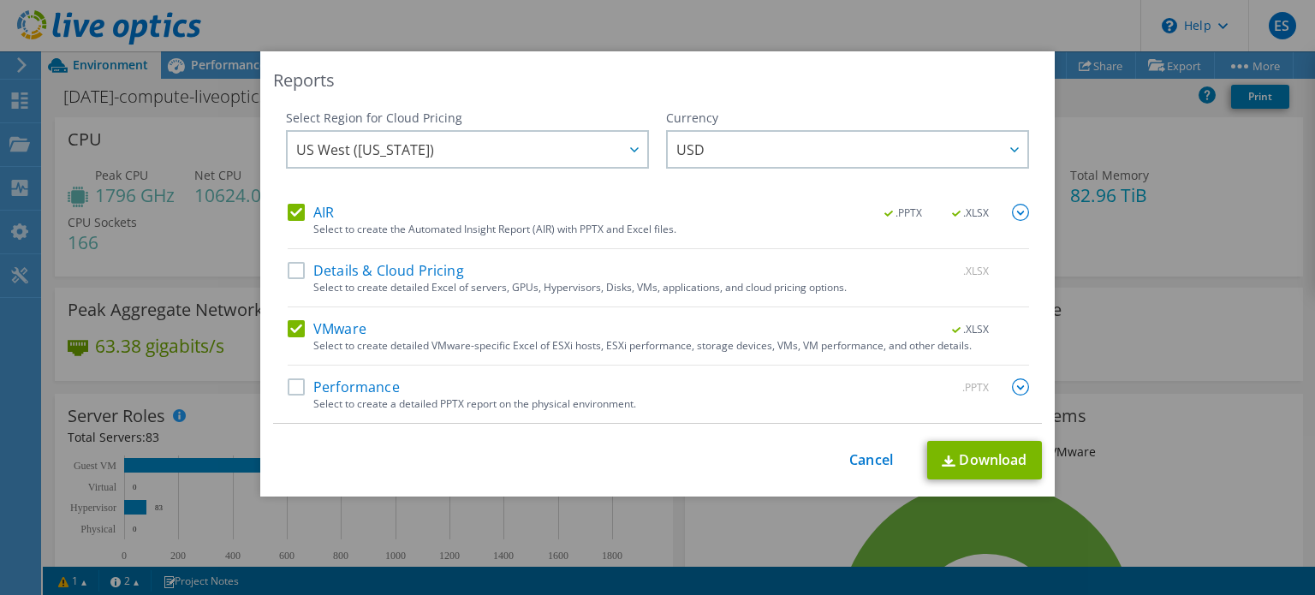
click at [298, 389] on label "Performance" at bounding box center [344, 386] width 112 height 17
click at [0, 0] on input "Performance" at bounding box center [0, 0] width 0 height 0
click at [969, 451] on link "Download" at bounding box center [984, 460] width 115 height 39
click at [874, 459] on link "Cancel" at bounding box center [871, 460] width 44 height 16
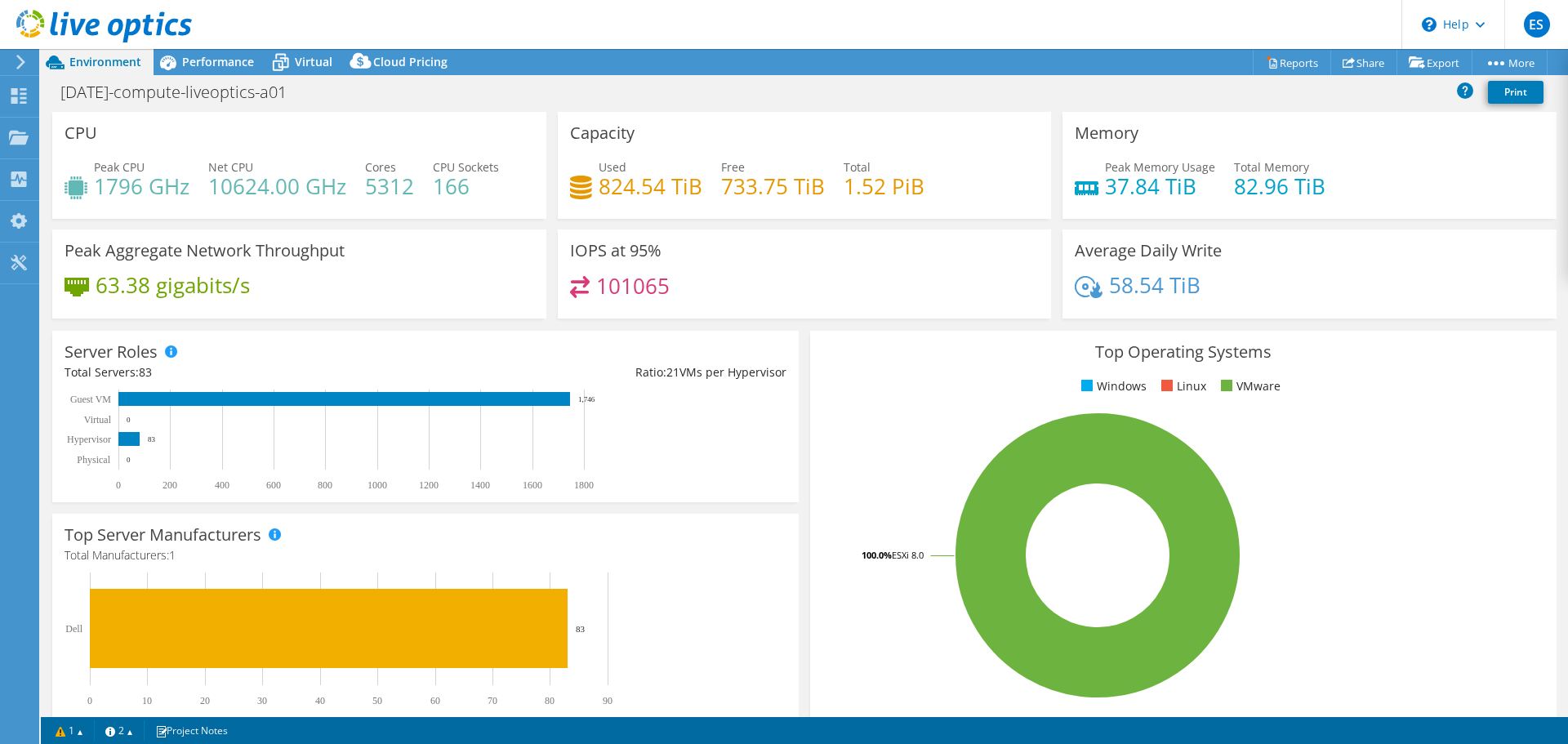
scroll to position [122, 0]
